Goal: Book appointment/travel/reservation

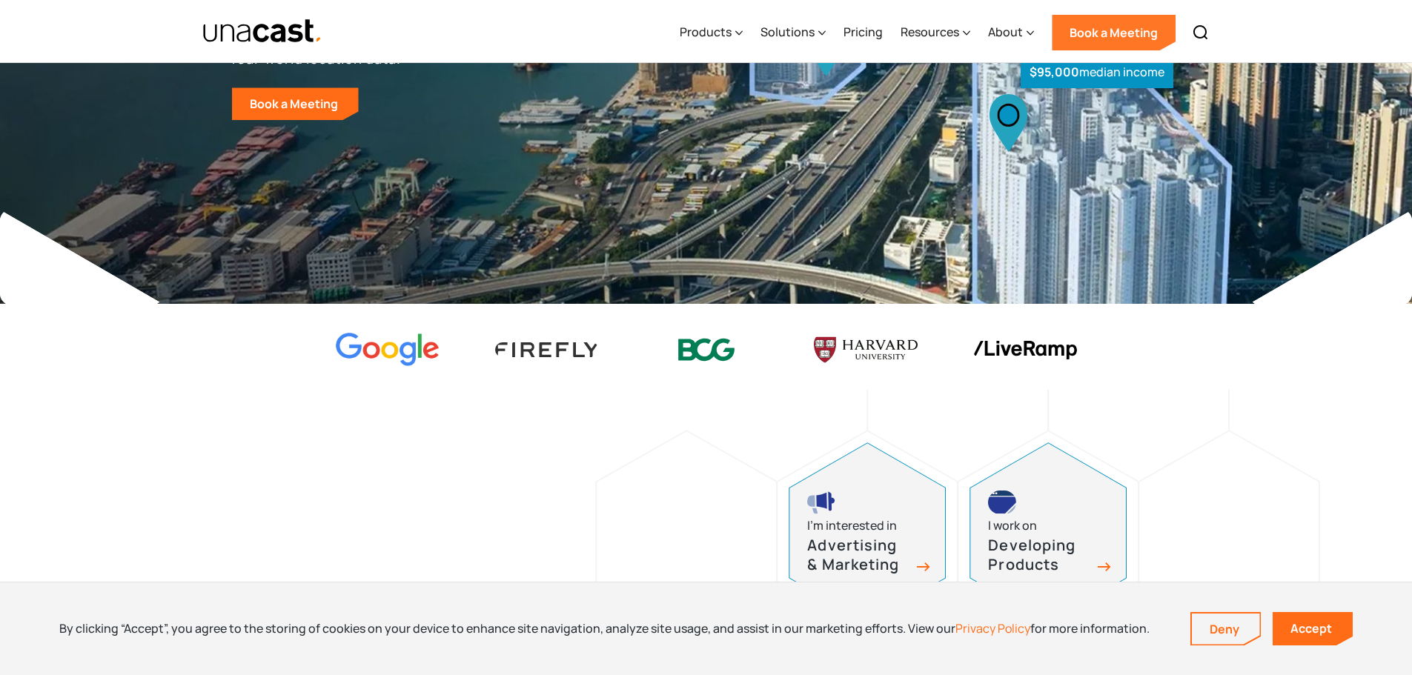
scroll to position [148, 0]
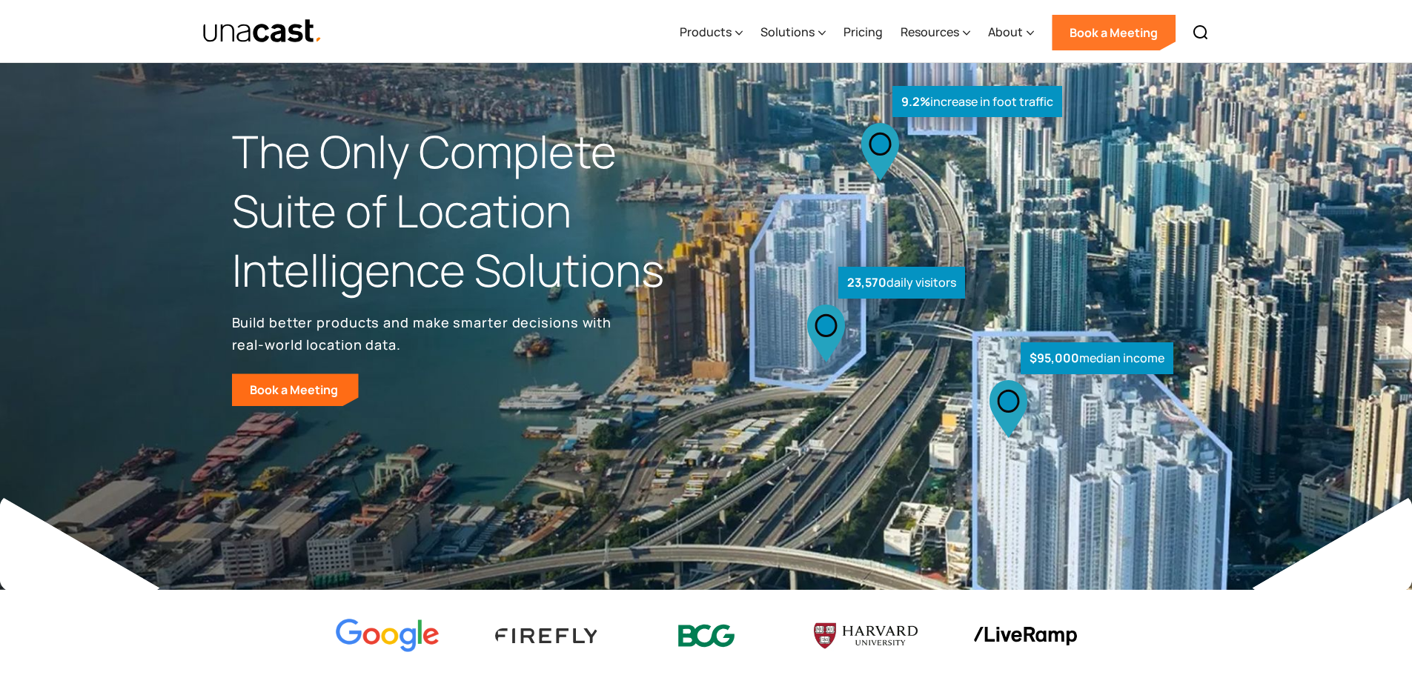
click at [1103, 40] on link "Book a Meeting" at bounding box center [1114, 33] width 124 height 36
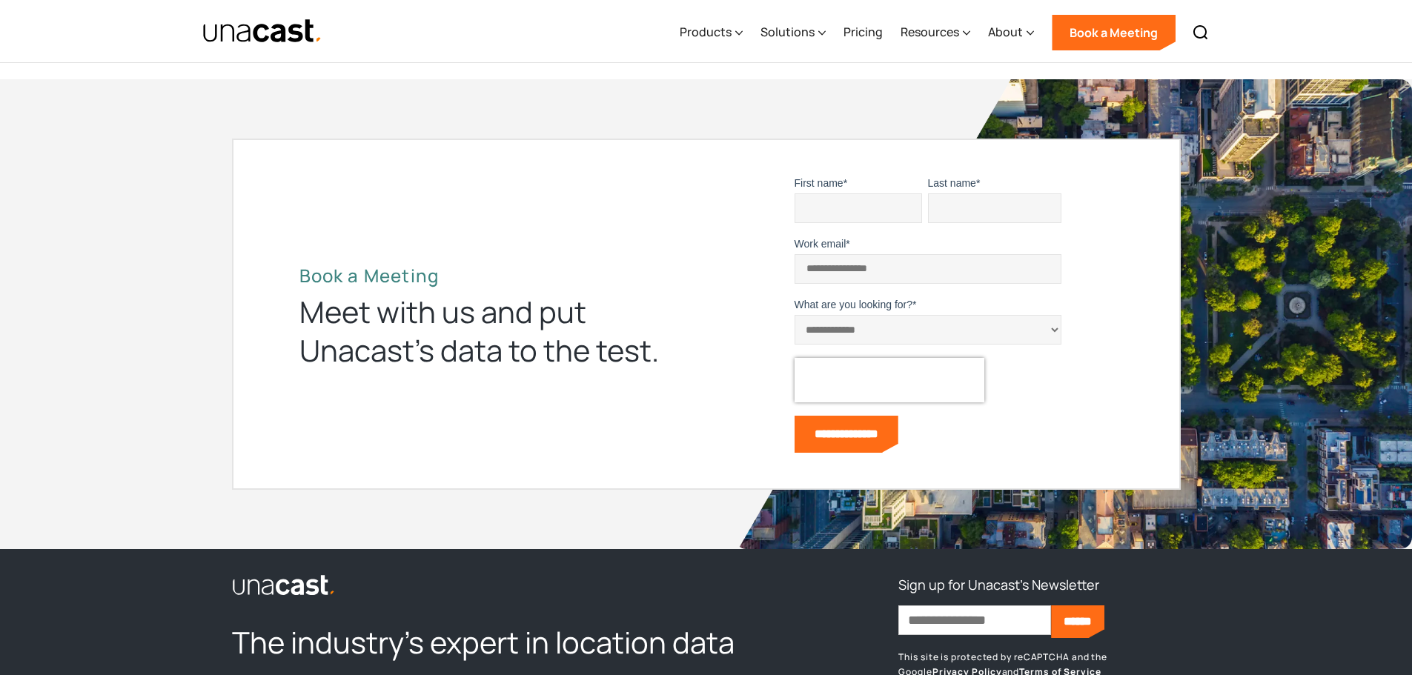
scroll to position [4080, 0]
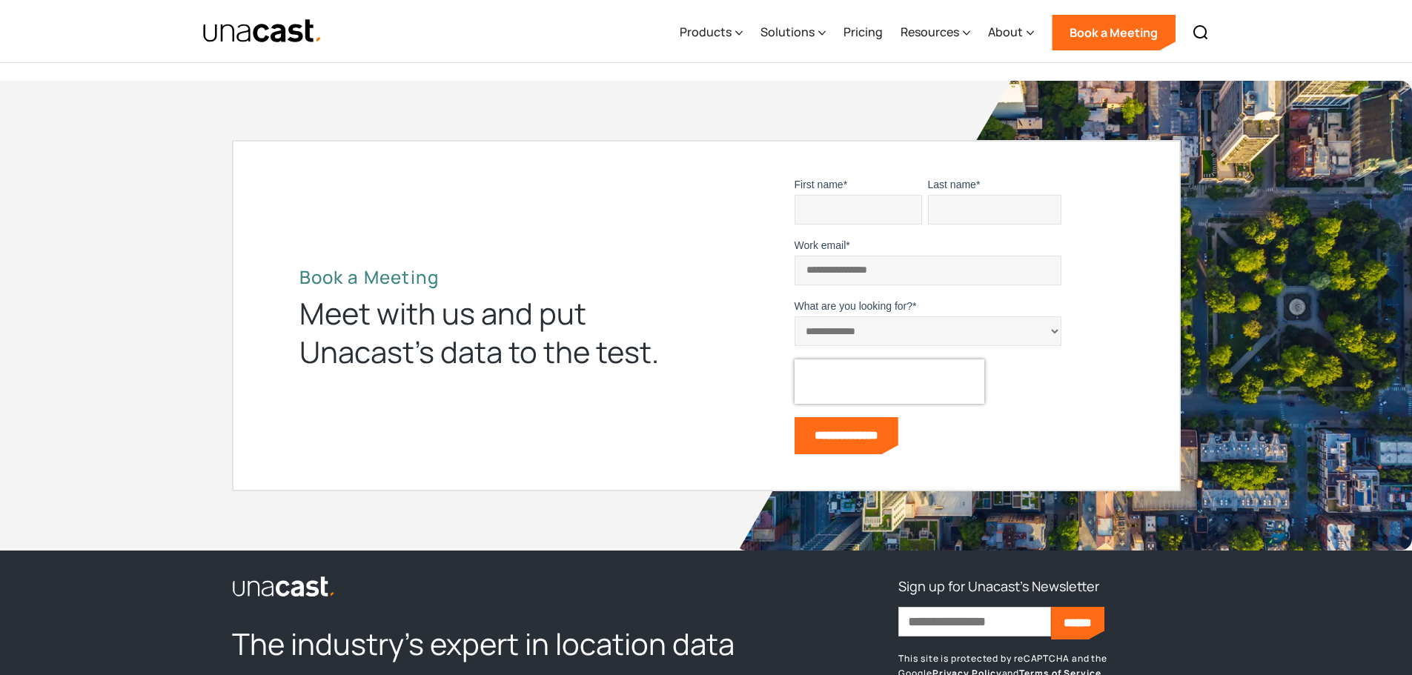
click at [858, 288] on fieldset "Work email *" at bounding box center [928, 268] width 267 height 61
click at [861, 274] on input "Work email *" at bounding box center [928, 271] width 267 height 30
click at [1123, 302] on div "**********" at bounding box center [920, 318] width 428 height 283
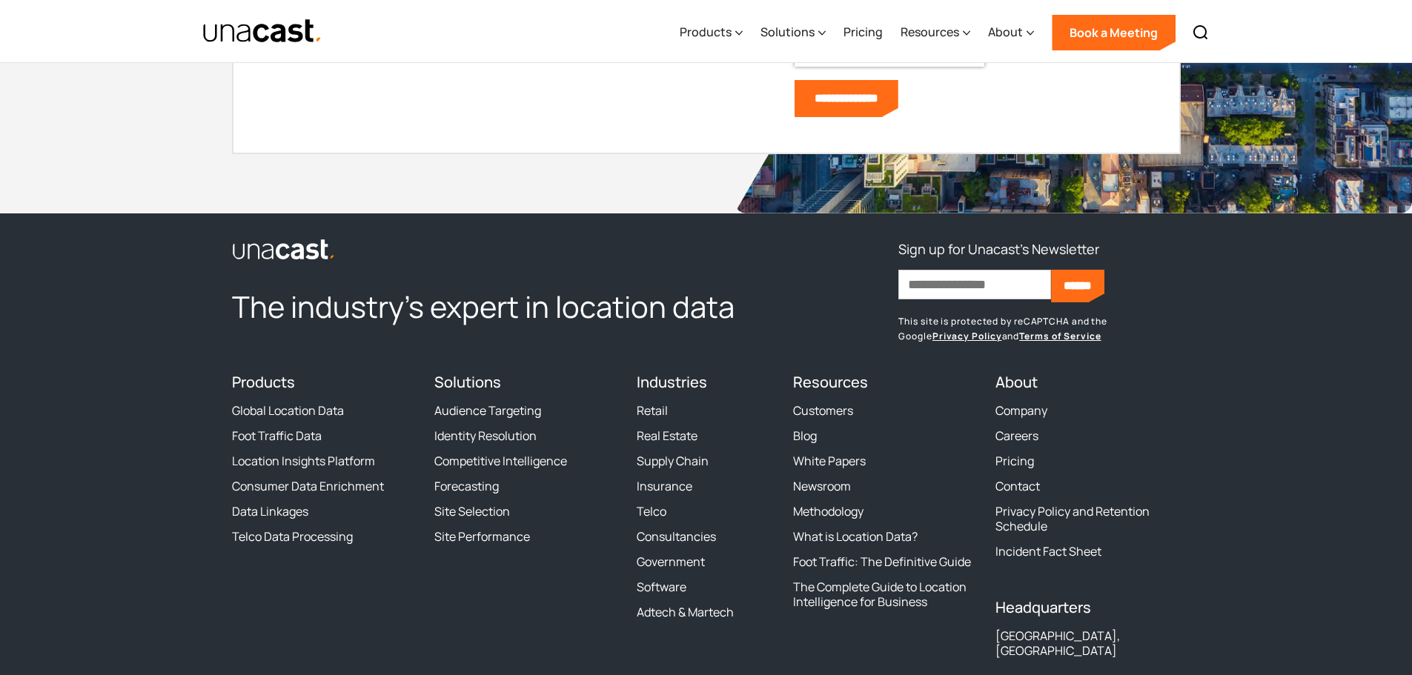
scroll to position [4557, 0]
